Goal: Transaction & Acquisition: Download file/media

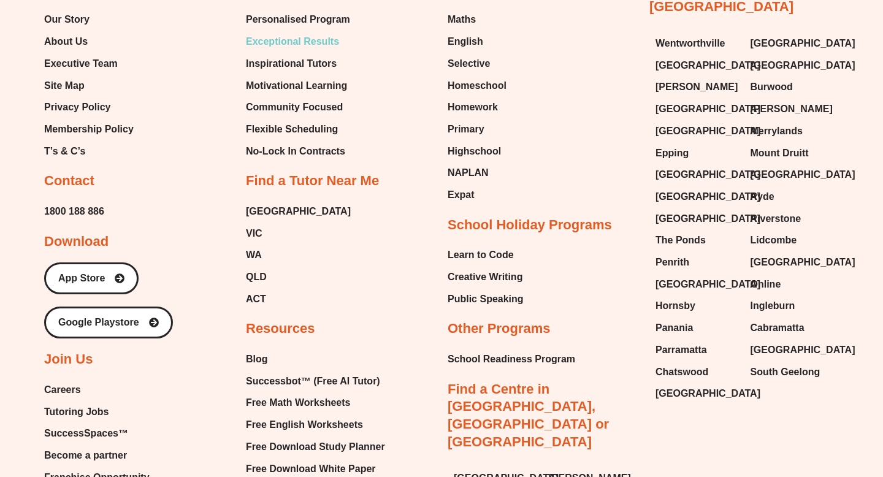
scroll to position [5032, 0]
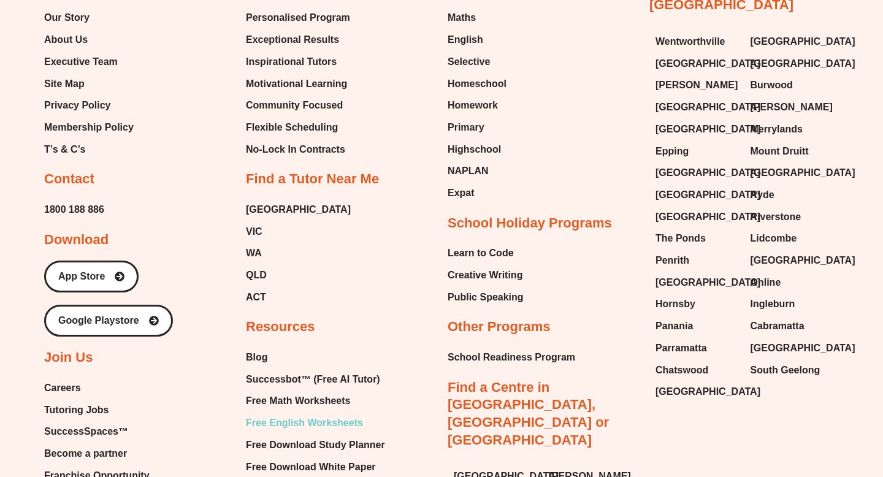
click at [283, 414] on span "Free English Worksheets" at bounding box center [304, 423] width 117 height 18
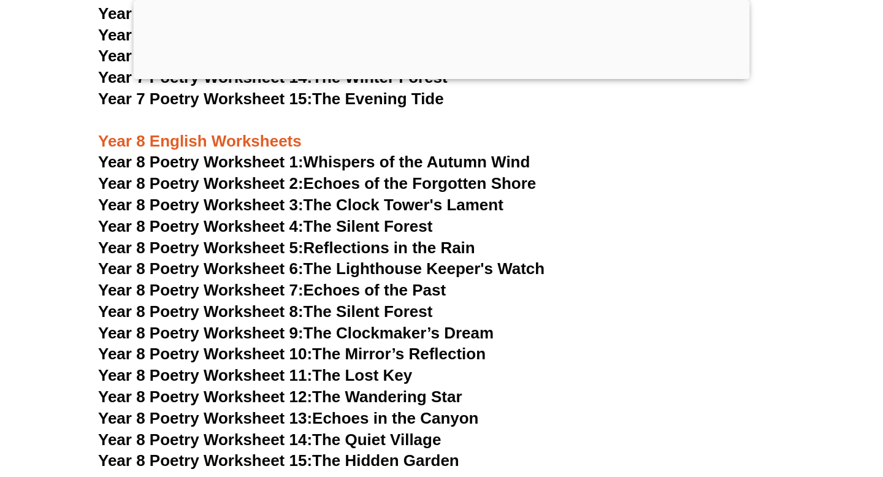
scroll to position [7857, 0]
click at [379, 387] on link "Year 8 Poetry Worksheet 12: The Wandering Star" at bounding box center [280, 396] width 364 height 18
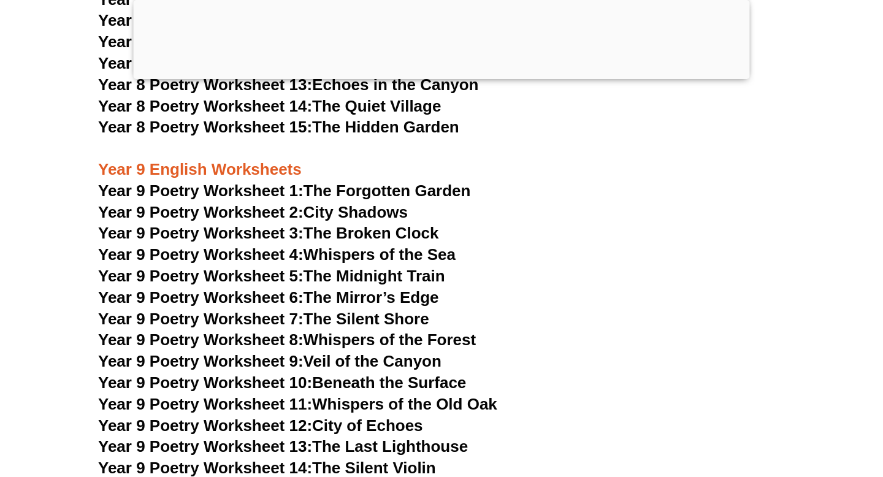
scroll to position [8191, 0]
click at [383, 266] on link "Year 9 Poetry Worksheet 5: The Midnight Train" at bounding box center [271, 275] width 347 height 18
